Goal: Information Seeking & Learning: Learn about a topic

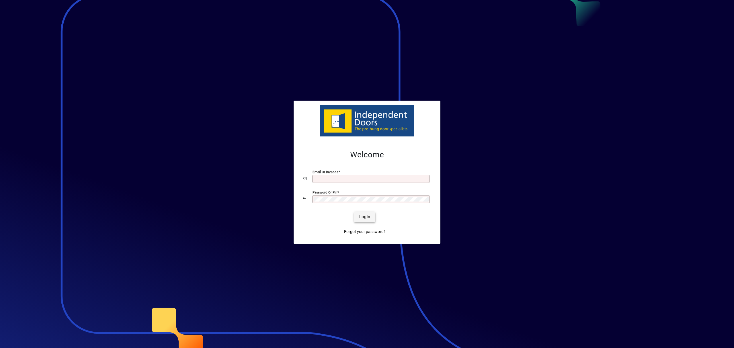
type input "**********"
click at [371, 219] on span "Login" at bounding box center [365, 217] width 12 height 6
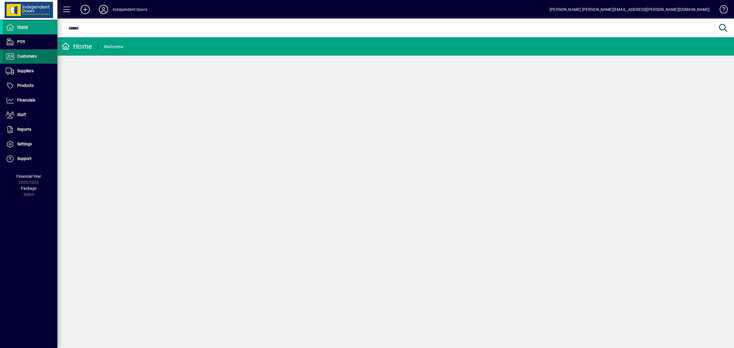
click at [20, 56] on span "Customers" at bounding box center [27, 56] width 20 height 5
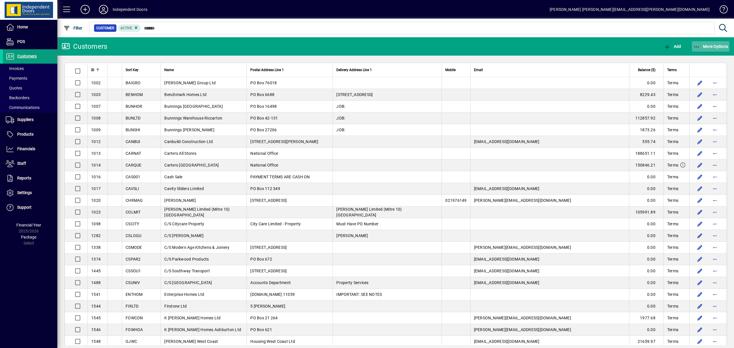
click at [702, 46] on span "More Options" at bounding box center [711, 46] width 35 height 5
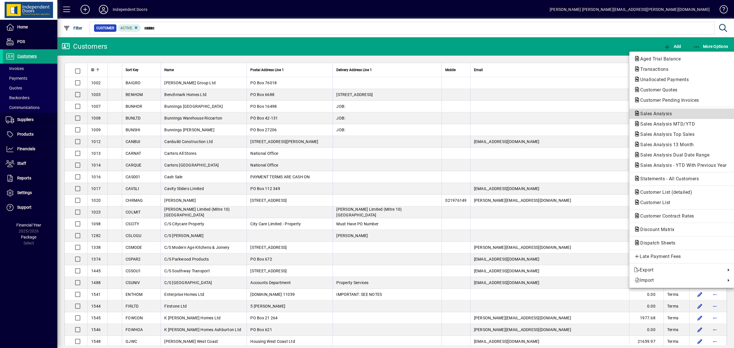
click at [651, 115] on span "Sales Analysis" at bounding box center [654, 113] width 41 height 5
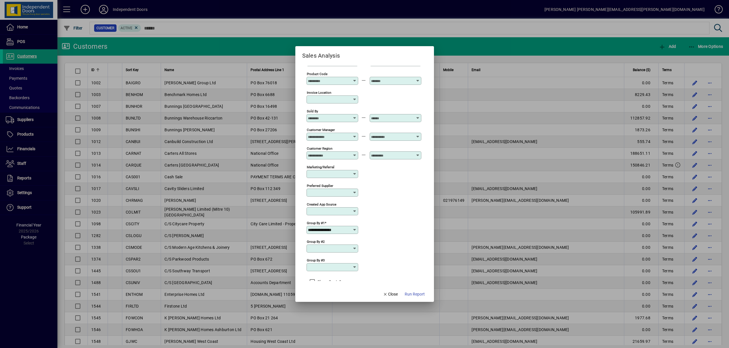
scroll to position [133, 0]
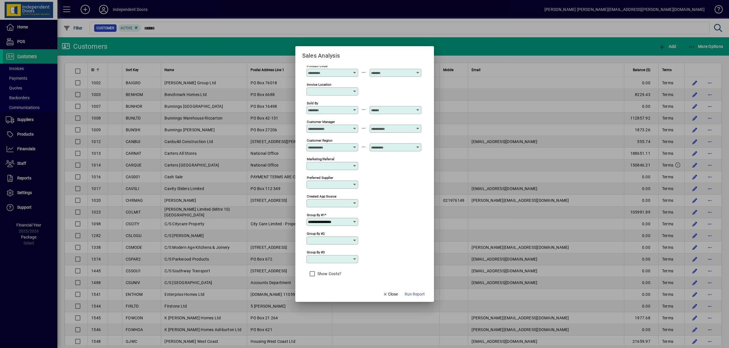
click at [355, 222] on icon at bounding box center [354, 222] width 5 height 5
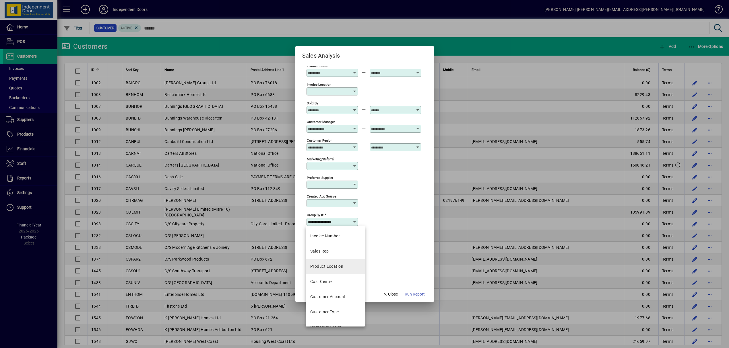
click at [331, 268] on div "Product Location" at bounding box center [326, 267] width 33 height 6
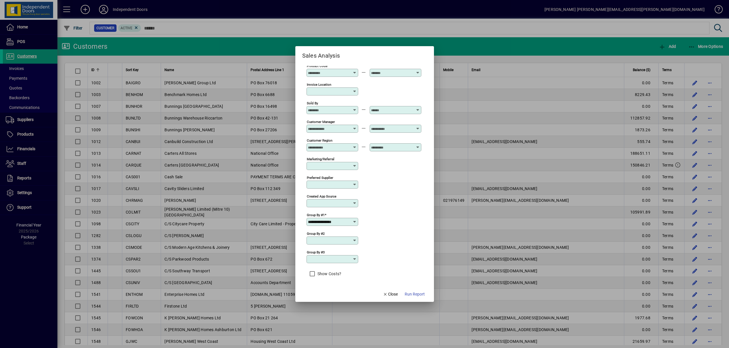
type input "**********"
click at [409, 294] on span "Run Report" at bounding box center [415, 294] width 20 height 6
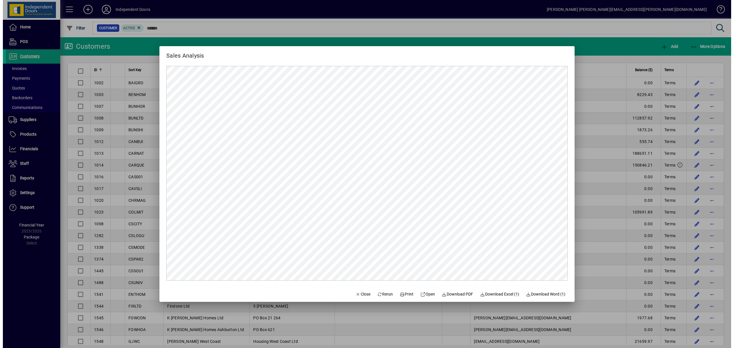
scroll to position [0, 0]
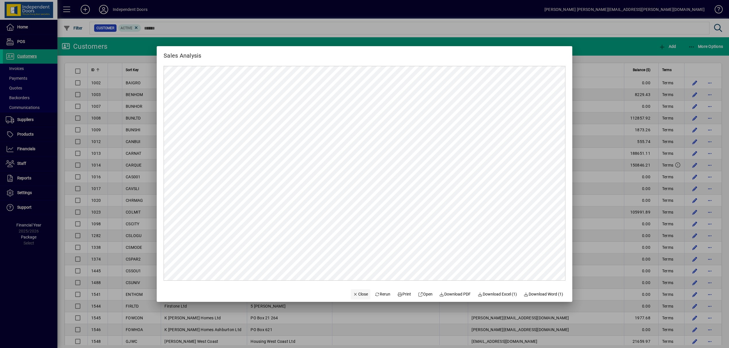
click at [358, 295] on span "Close" at bounding box center [360, 294] width 15 height 6
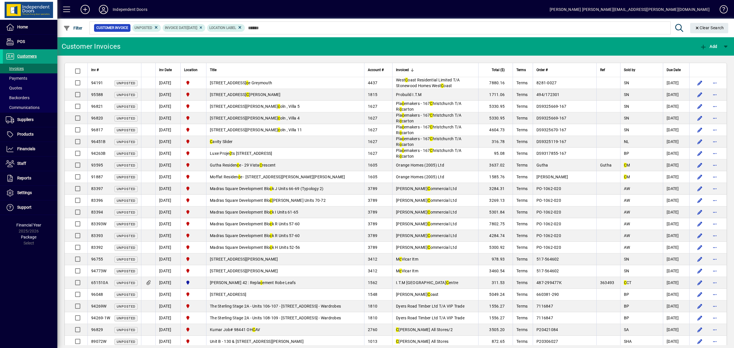
type input "*"
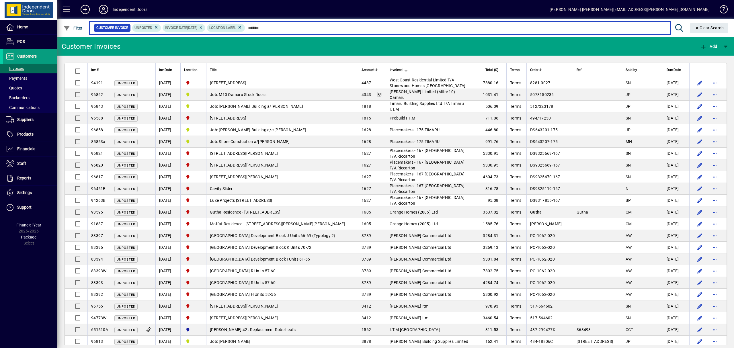
click at [275, 27] on input "text" at bounding box center [455, 28] width 421 height 8
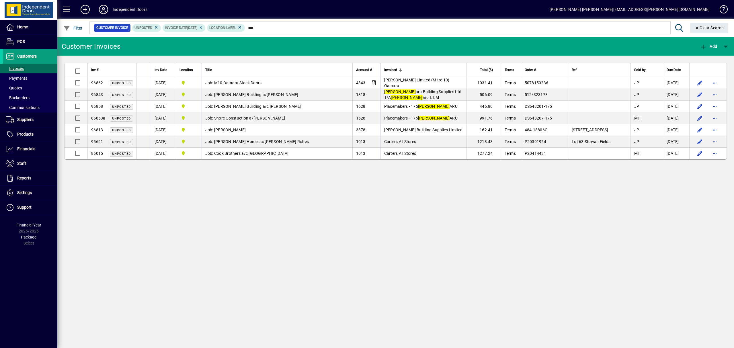
click at [410, 70] on div "Invoiced" at bounding box center [423, 70] width 79 height 6
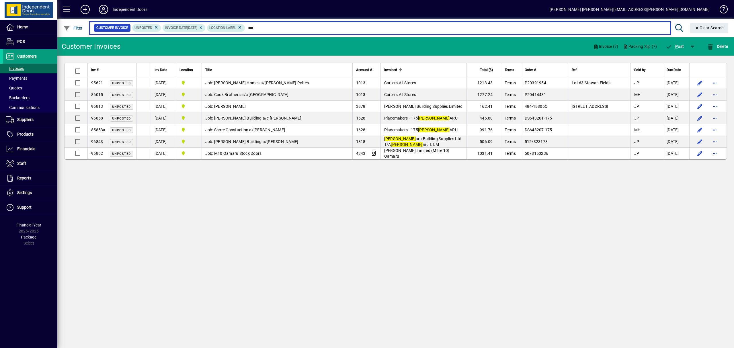
drag, startPoint x: 281, startPoint y: 29, endPoint x: 256, endPoint y: 28, distance: 24.4
click at [256, 28] on input "***" at bounding box center [455, 28] width 421 height 8
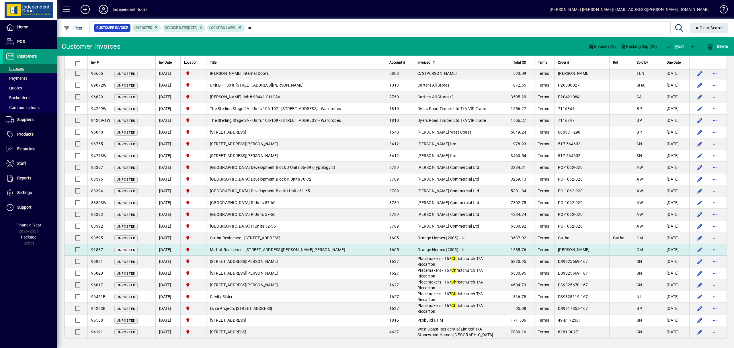
scroll to position [71, 0]
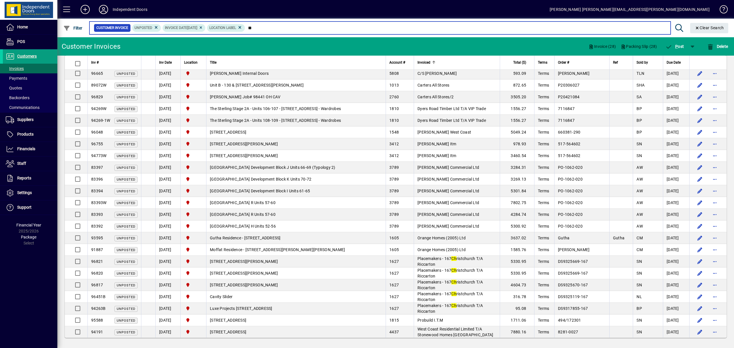
click at [269, 28] on input "**" at bounding box center [455, 28] width 421 height 8
type input "*"
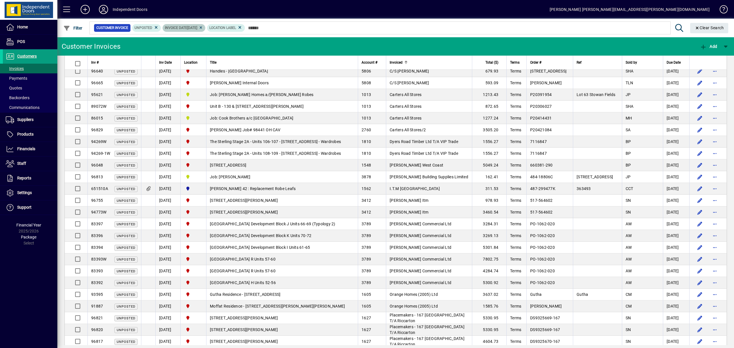
click at [203, 28] on icon at bounding box center [201, 27] width 4 height 3
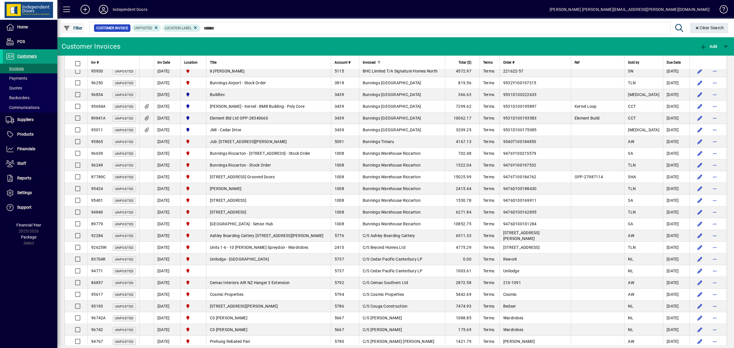
click at [75, 29] on span "Filter" at bounding box center [72, 28] width 19 height 5
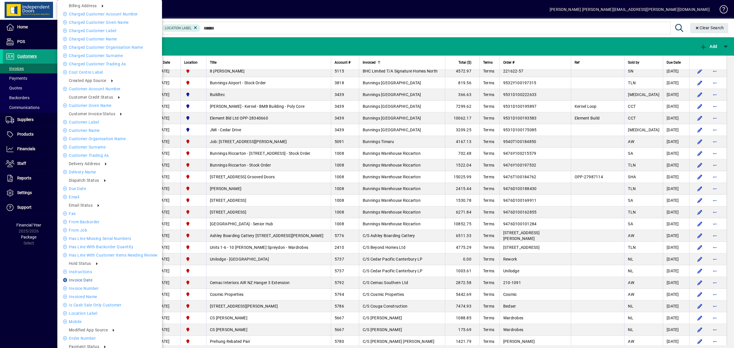
click at [76, 280] on li "Invoice date" at bounding box center [109, 280] width 105 height 7
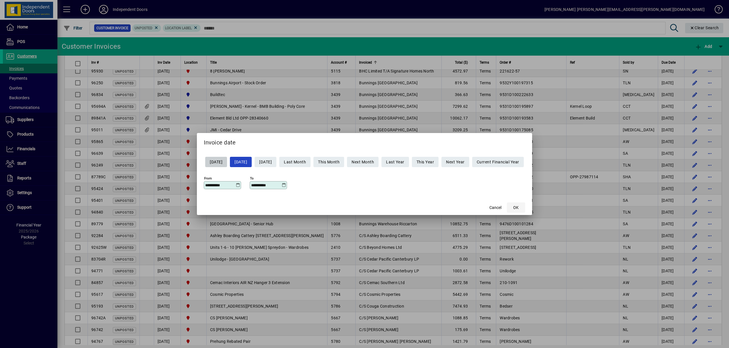
click at [518, 208] on span "OK" at bounding box center [515, 208] width 5 height 6
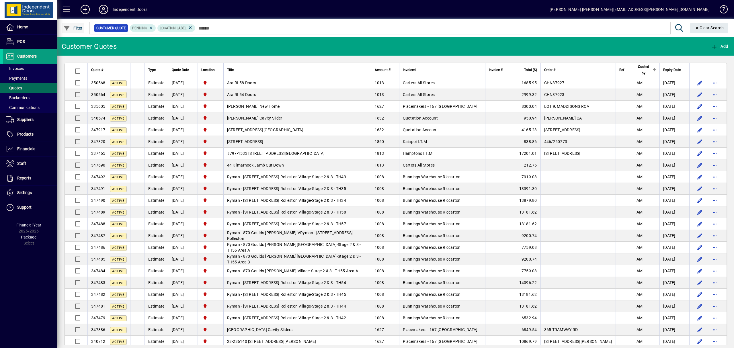
click at [75, 29] on span "Filter" at bounding box center [72, 28] width 19 height 5
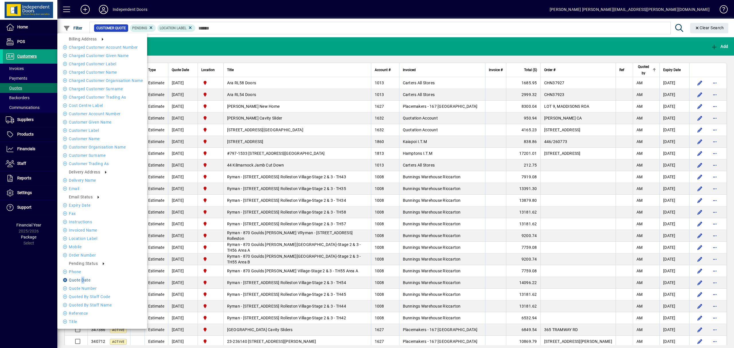
click at [83, 281] on li "Quote date" at bounding box center [102, 280] width 90 height 7
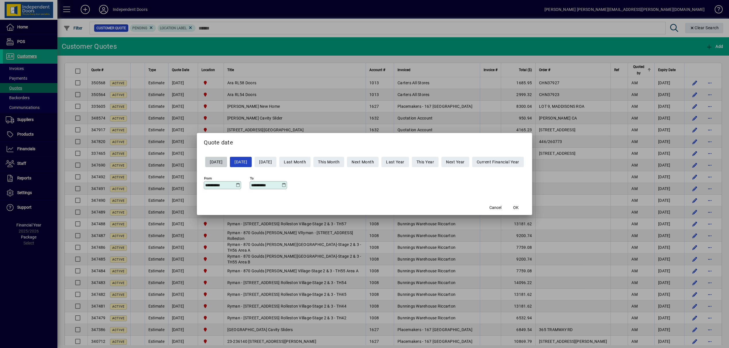
click at [221, 162] on span "Yesterday" at bounding box center [216, 162] width 13 height 9
type input "**********"
click at [518, 207] on span "OK" at bounding box center [515, 208] width 5 height 6
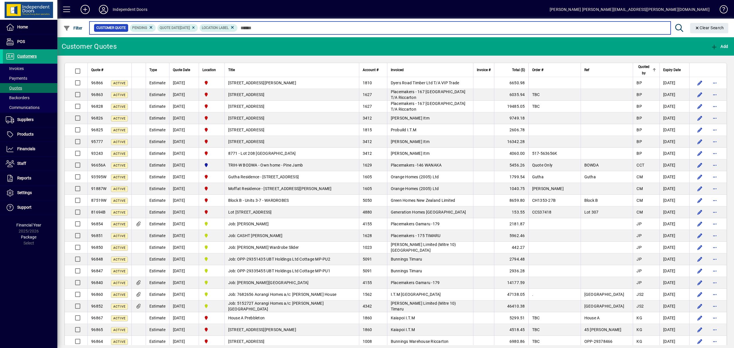
click at [304, 26] on input "text" at bounding box center [452, 28] width 429 height 8
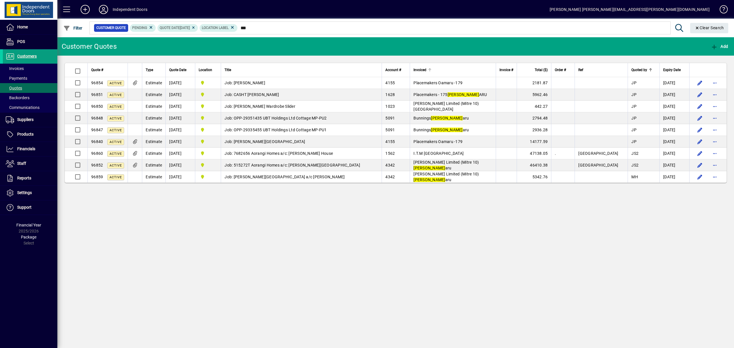
click at [439, 67] on div "Invoiced" at bounding box center [453, 70] width 79 height 6
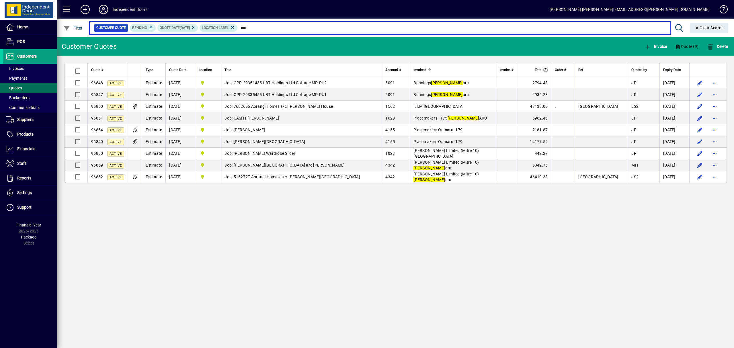
drag, startPoint x: 264, startPoint y: 28, endPoint x: 249, endPoint y: 27, distance: 14.9
click at [249, 27] on input "***" at bounding box center [452, 28] width 429 height 8
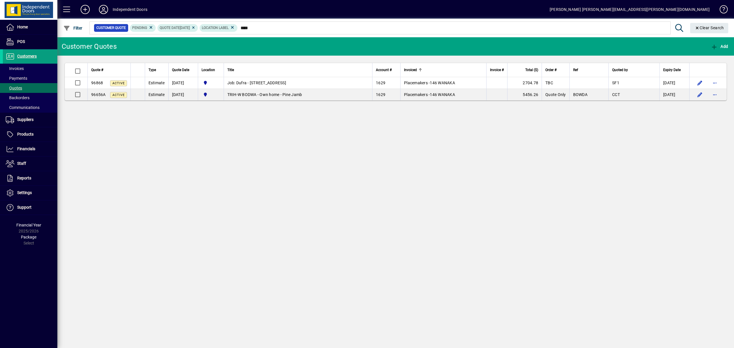
drag, startPoint x: 275, startPoint y: 23, endPoint x: 258, endPoint y: 26, distance: 17.4
click at [257, 25] on mat-form-field "Customer Quote Pending Quote date 27/08/2025 Location Label **** Clear Search" at bounding box center [410, 28] width 643 height 19
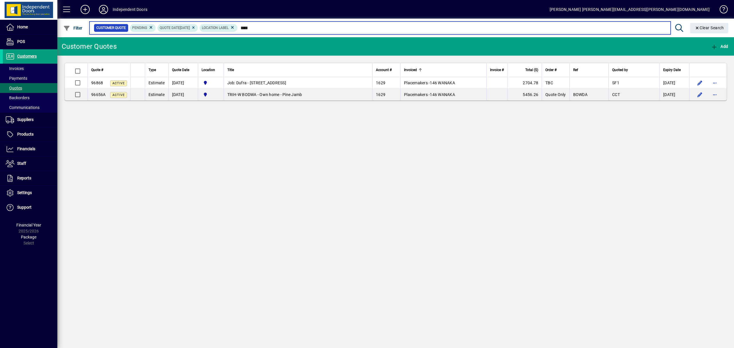
drag, startPoint x: 272, startPoint y: 28, endPoint x: 248, endPoint y: 28, distance: 23.5
click at [248, 28] on input "****" at bounding box center [452, 28] width 429 height 8
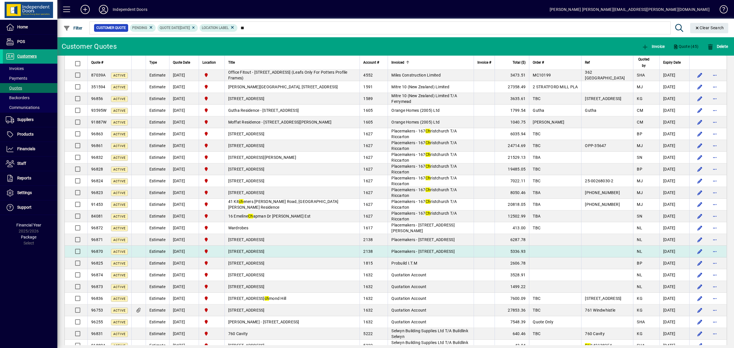
scroll to position [272, 0]
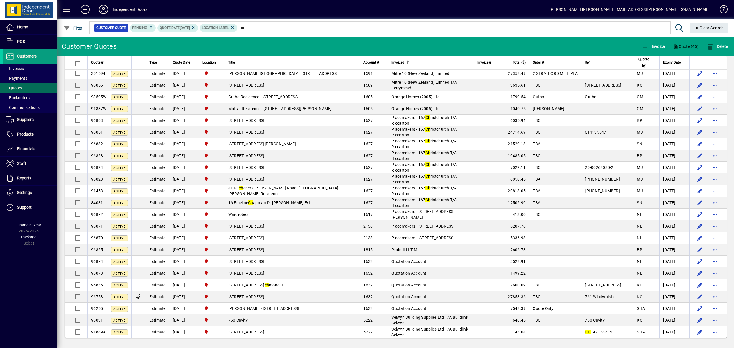
click at [547, 60] on div "Order #" at bounding box center [555, 62] width 45 height 6
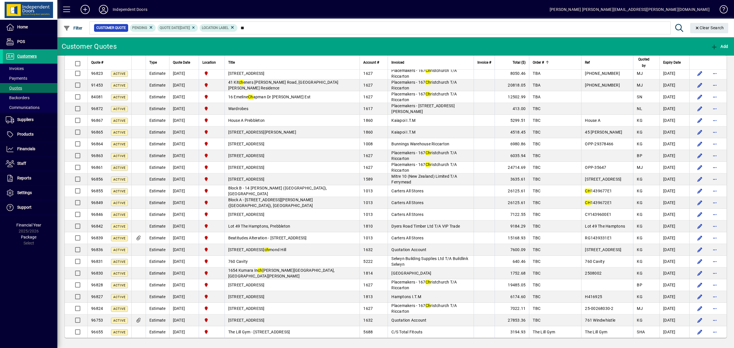
click at [638, 60] on span "Quoted by" at bounding box center [644, 62] width 14 height 13
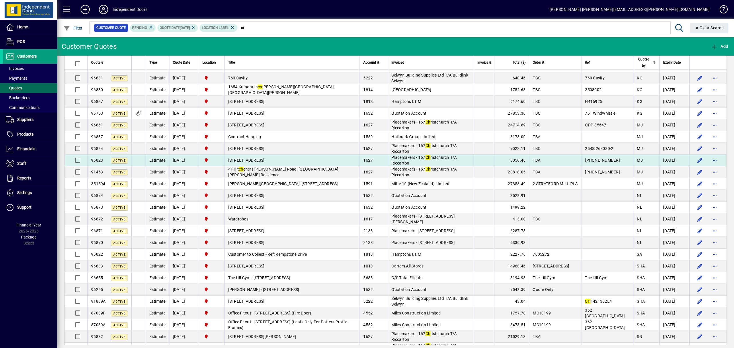
scroll to position [268, 0]
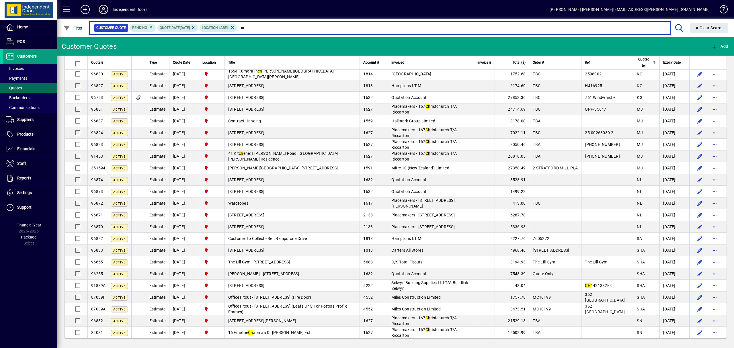
type input "*"
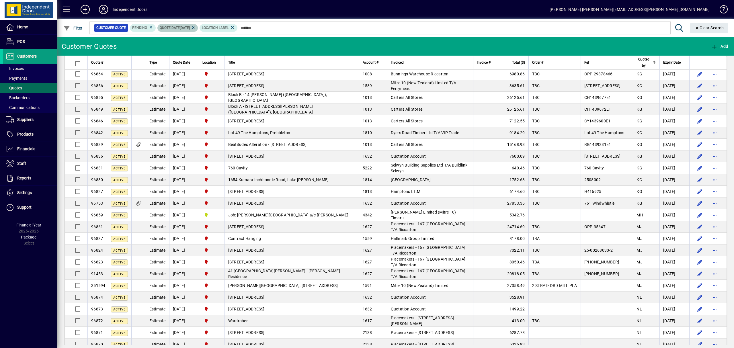
click at [196, 27] on icon at bounding box center [193, 27] width 4 height 3
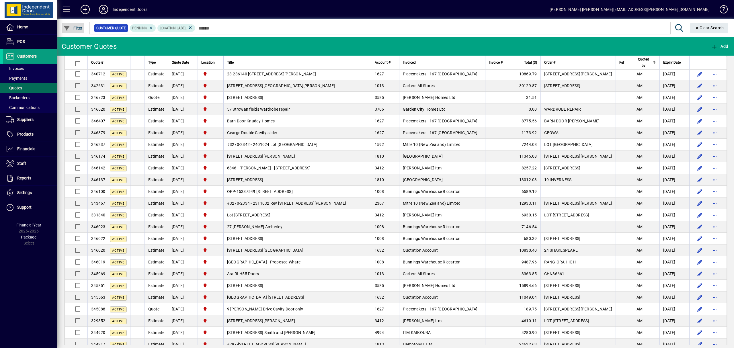
click at [80, 26] on span "Filter" at bounding box center [72, 28] width 19 height 5
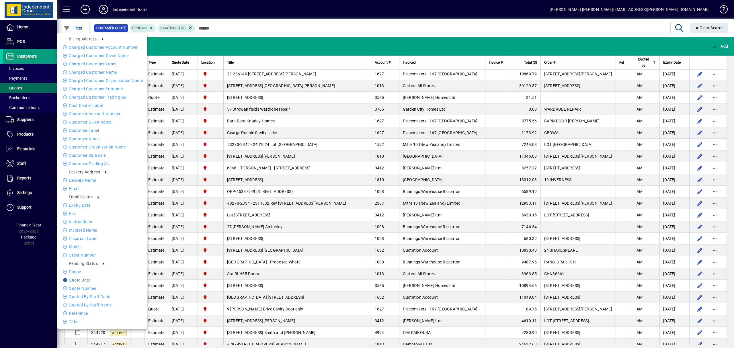
click at [81, 278] on li "Quote date" at bounding box center [102, 280] width 90 height 7
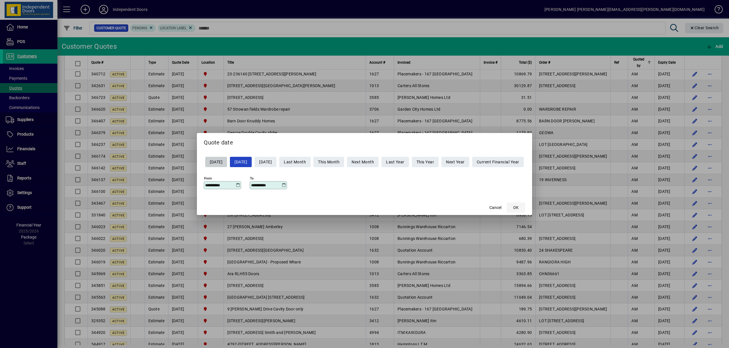
click at [520, 204] on span "button" at bounding box center [516, 208] width 18 height 14
